Goal: Information Seeking & Learning: Learn about a topic

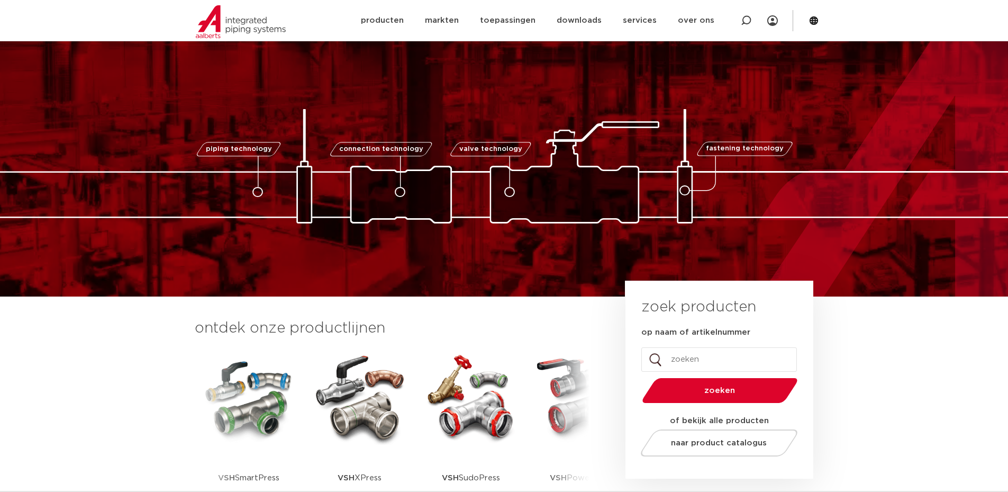
scroll to position [212, 0]
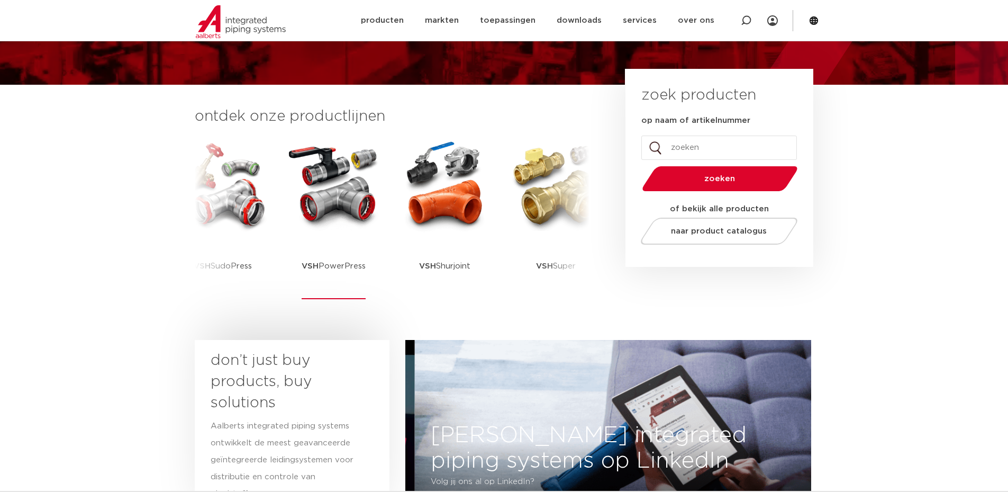
click at [343, 209] on img at bounding box center [333, 185] width 95 height 95
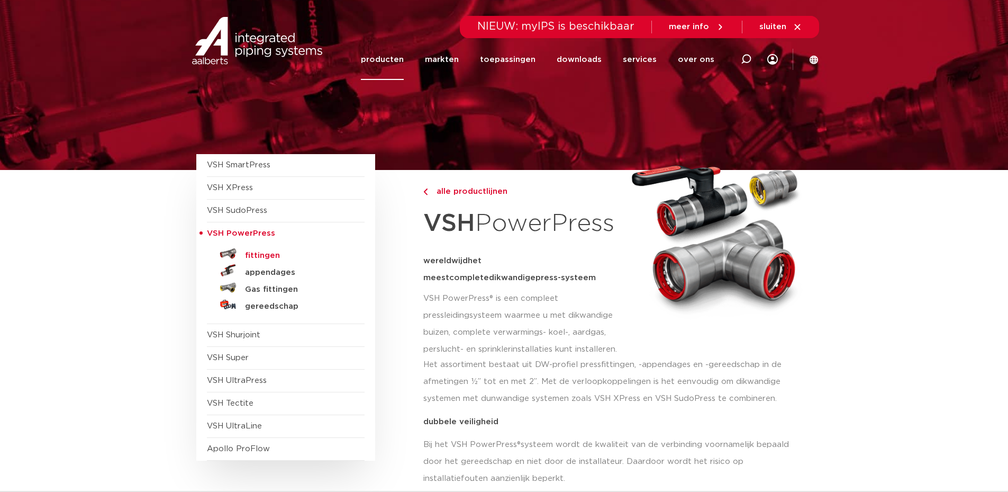
click at [266, 255] on h5 "fittingen" at bounding box center [297, 256] width 105 height 10
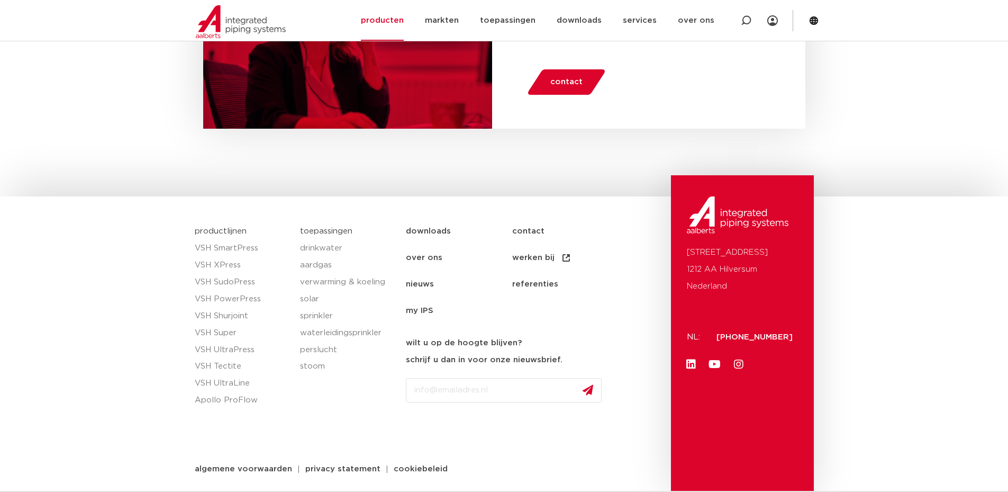
scroll to position [2161, 0]
click at [392, 21] on link "producten" at bounding box center [382, 20] width 43 height 41
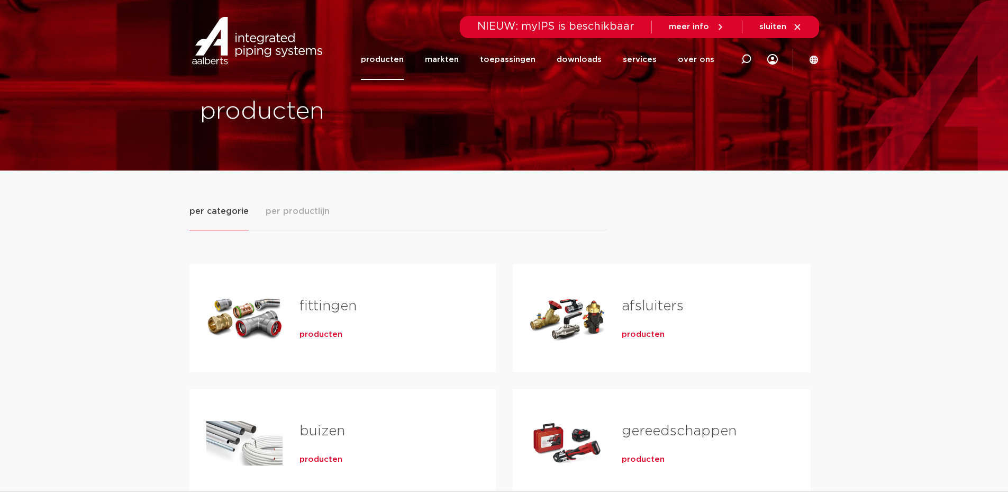
click at [321, 299] on link "fittingen" at bounding box center [327, 306] width 57 height 14
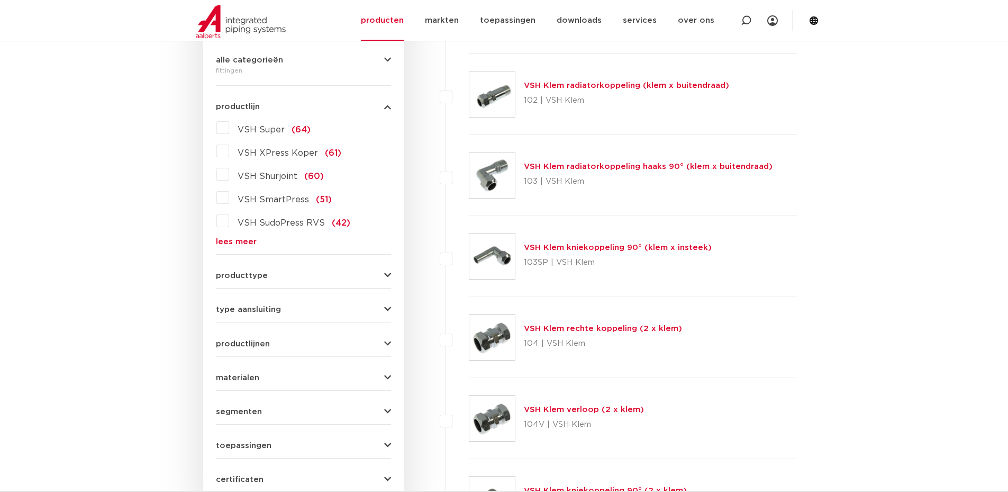
scroll to position [203, 0]
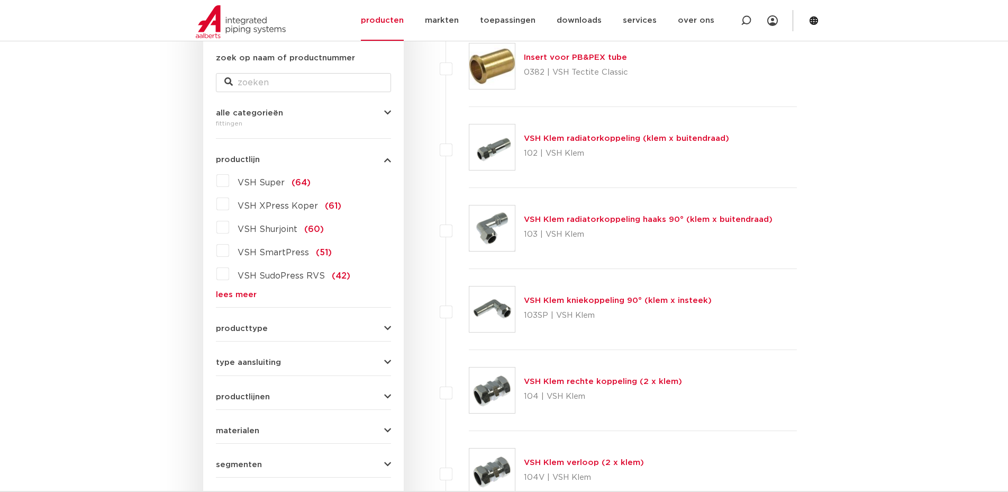
click at [237, 297] on link "lees meer" at bounding box center [303, 294] width 175 height 8
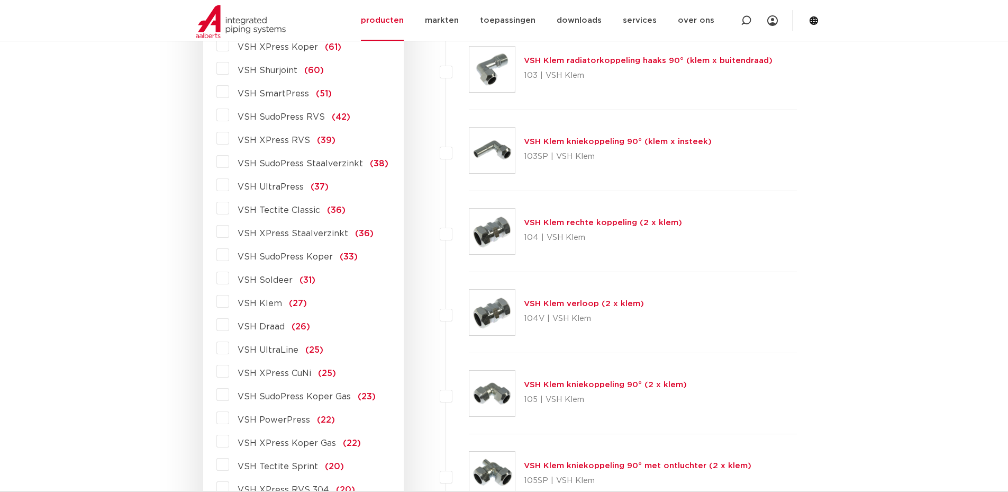
scroll to position [574, 0]
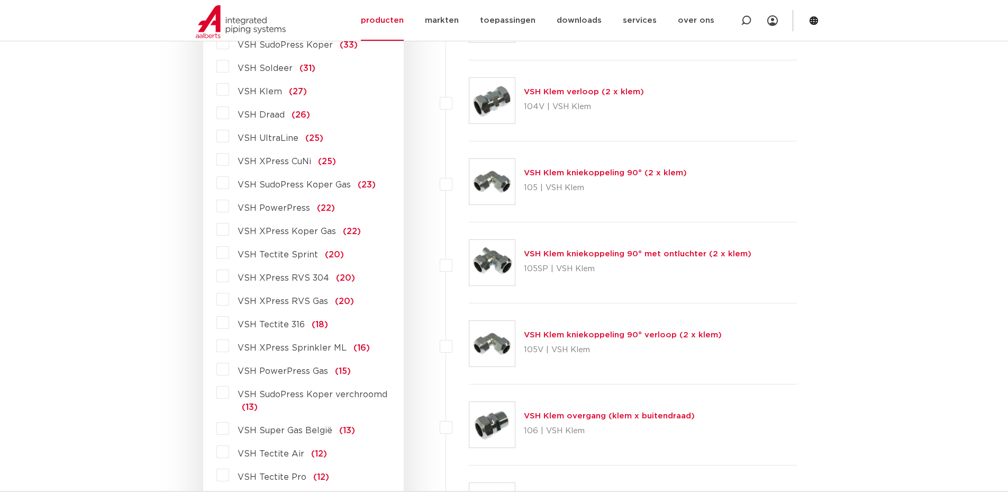
click at [230, 209] on label "VSH PowerPress (22)" at bounding box center [282, 205] width 106 height 17
click at [0, 0] on input "VSH PowerPress (22)" at bounding box center [0, 0] width 0 height 0
click at [229, 205] on label "VSH PowerPress (22)" at bounding box center [282, 205] width 106 height 17
click at [0, 0] on input "VSH PowerPress (22)" at bounding box center [0, 0] width 0 height 0
click at [229, 205] on label "VSH PowerPress (22)" at bounding box center [282, 205] width 106 height 17
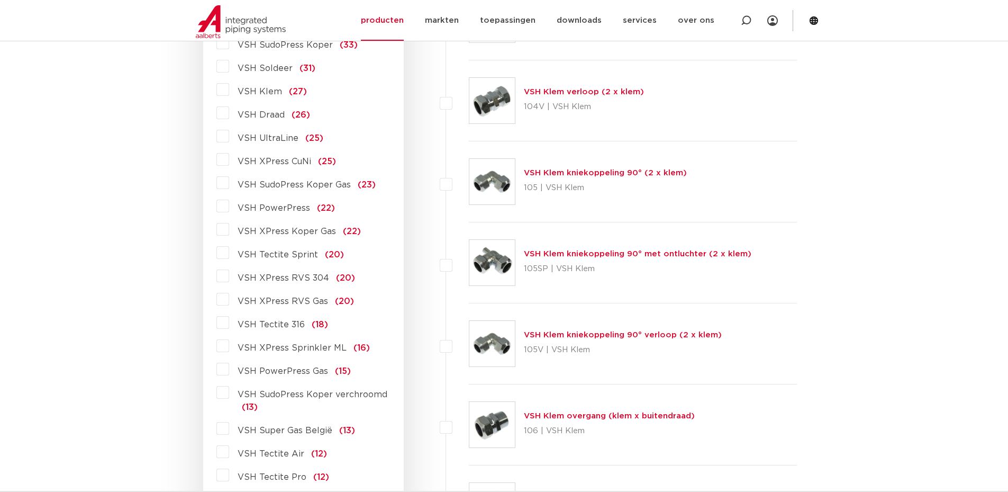
click at [0, 0] on input "VSH PowerPress (22)" at bounding box center [0, 0] width 0 height 0
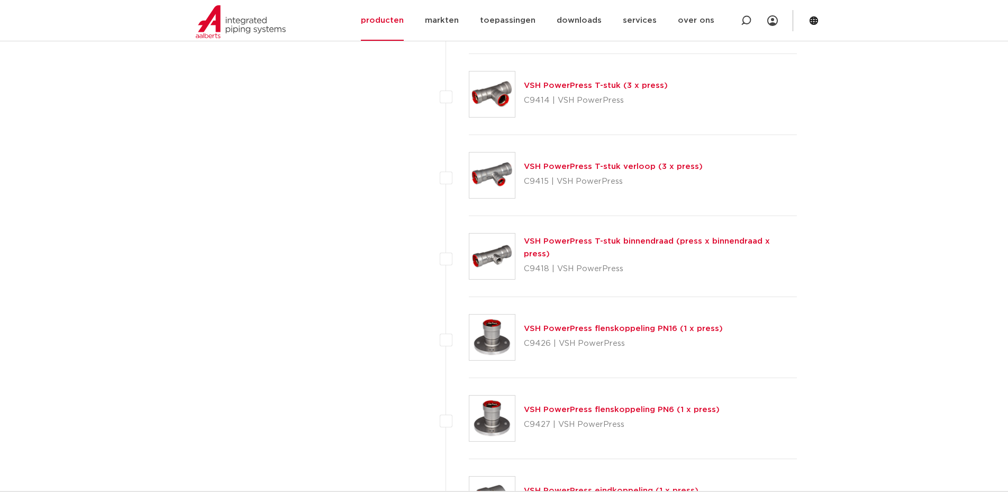
scroll to position [1062, 0]
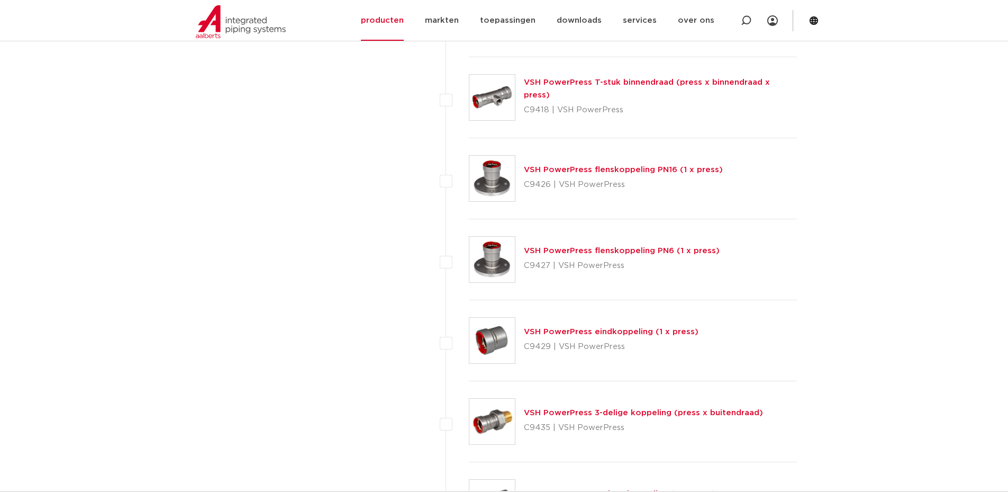
click at [567, 330] on link "VSH PowerPress eindkoppeling (1 x press)" at bounding box center [611, 332] width 175 height 8
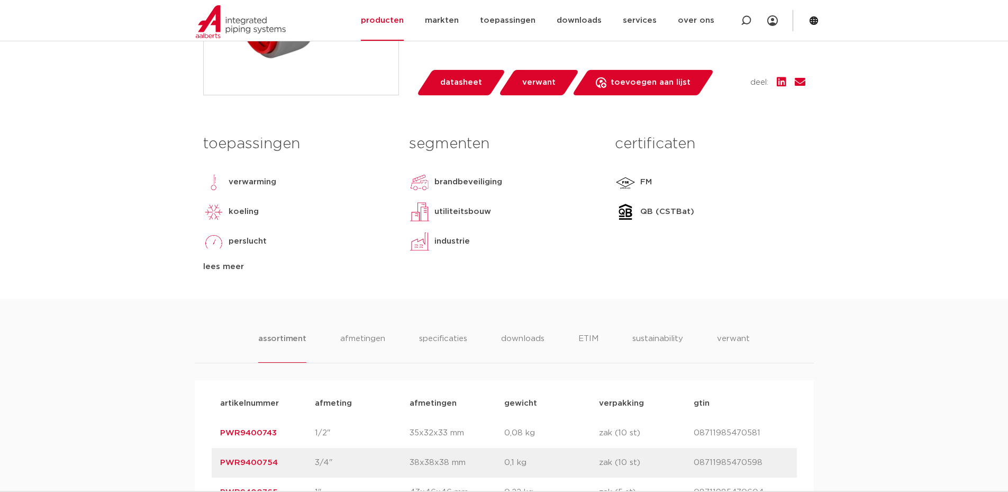
scroll to position [529, 0]
